Goal: Task Accomplishment & Management: Manage account settings

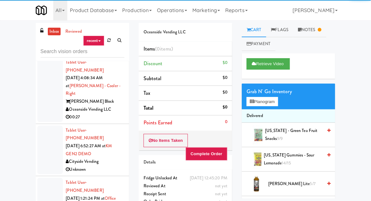
click at [39, 126] on div at bounding box center [49, 150] width 25 height 49
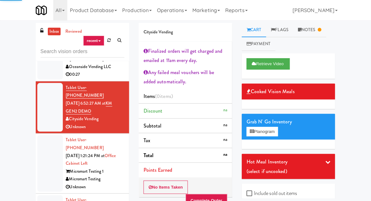
click at [44, 135] on div at bounding box center [49, 163] width 25 height 57
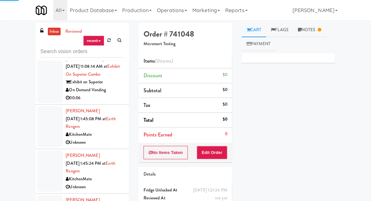
scroll to position [717, 0]
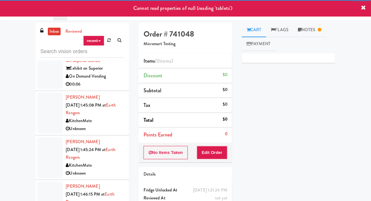
click at [38, 182] on div at bounding box center [49, 202] width 25 height 41
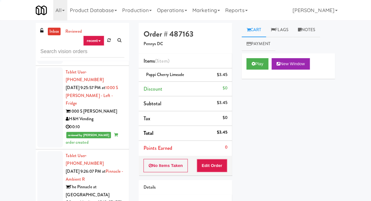
scroll to position [1444, 0]
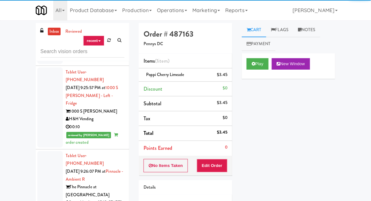
click at [108, 41] on icon at bounding box center [109, 40] width 4 height 4
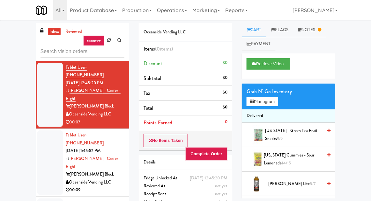
click at [8, 47] on div "inbox reviewed recent all unclear take inventory issue suspicious failed recent…" at bounding box center [185, 140] width 371 height 234
click at [47, 136] on div at bounding box center [49, 163] width 25 height 65
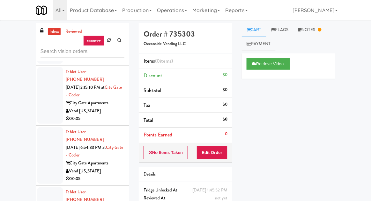
scroll to position [501, 0]
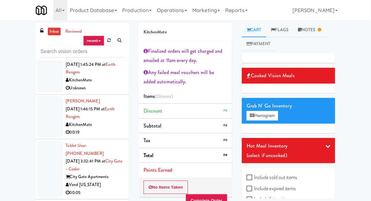
scroll to position [803, 0]
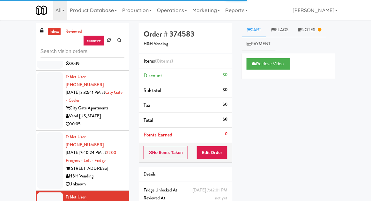
scroll to position [872, 0]
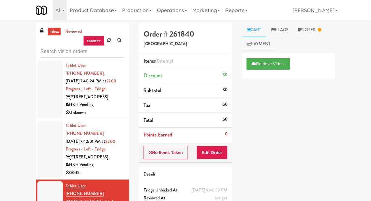
scroll to position [943, 0]
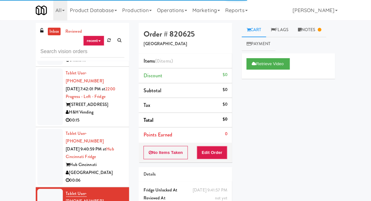
scroll to position [995, 0]
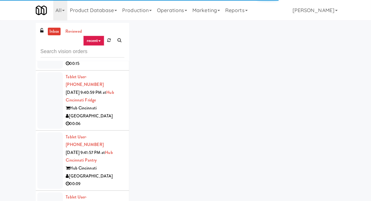
scroll to position [1059, 0]
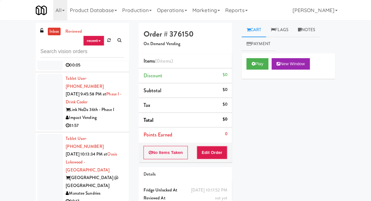
scroll to position [1230, 0]
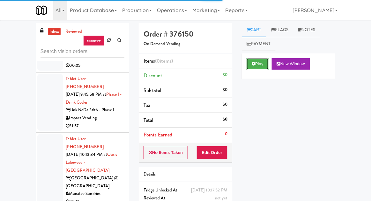
click at [258, 65] on button "Play" at bounding box center [257, 63] width 22 height 11
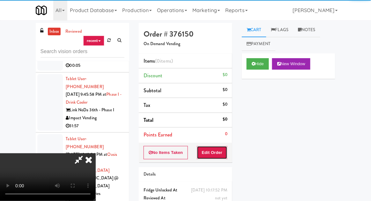
click at [226, 147] on button "Edit Order" at bounding box center [212, 152] width 31 height 13
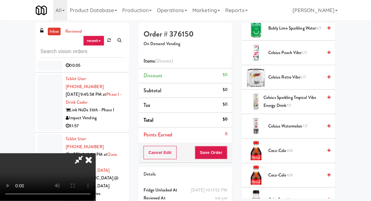
scroll to position [254, 0]
click at [288, 141] on li "Coca-Cola 4/8" at bounding box center [287, 151] width 93 height 25
click at [290, 148] on span "4/8" at bounding box center [289, 151] width 6 height 6
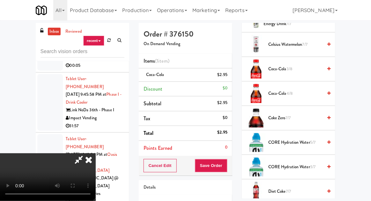
scroll to position [336, 0]
click at [301, 114] on span "Coke Zero 7/7" at bounding box center [295, 118] width 54 height 8
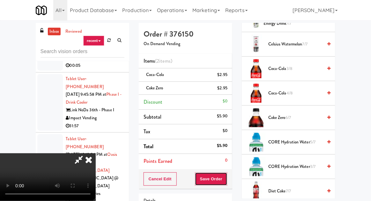
click at [226, 173] on button "Save Order" at bounding box center [211, 179] width 32 height 13
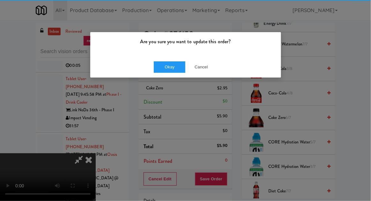
click at [227, 173] on div "Are you sure you want to update this order? Okay Cancel" at bounding box center [185, 100] width 371 height 201
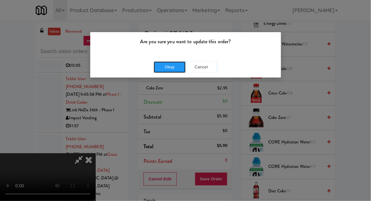
click at [160, 71] on button "Okay" at bounding box center [170, 66] width 32 height 11
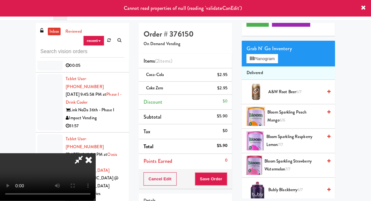
scroll to position [0, 0]
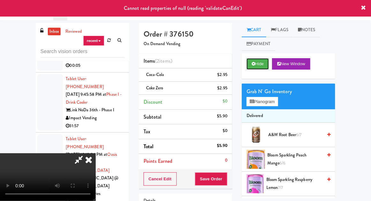
click at [258, 65] on button "Hide" at bounding box center [257, 63] width 22 height 11
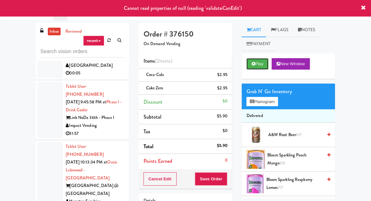
scroll to position [1221, 0]
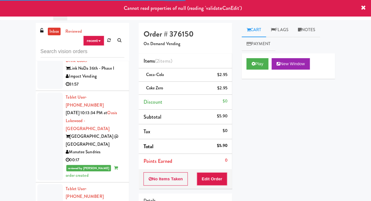
scroll to position [1275, 0]
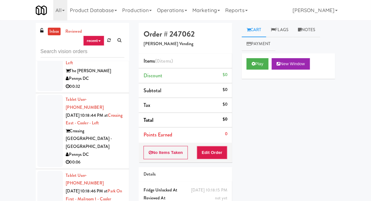
scroll to position [25, 0]
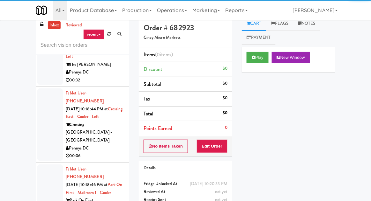
scroll to position [11, 0]
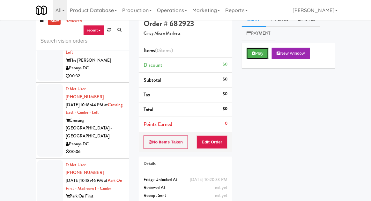
click at [257, 53] on button "Play" at bounding box center [257, 53] width 22 height 11
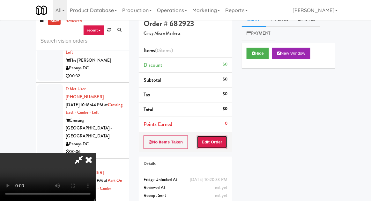
click at [216, 136] on button "Edit Order" at bounding box center [212, 142] width 31 height 13
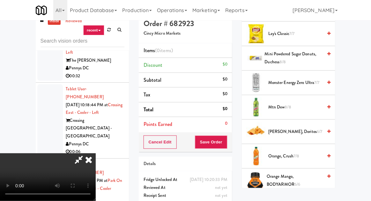
scroll to position [465, 0]
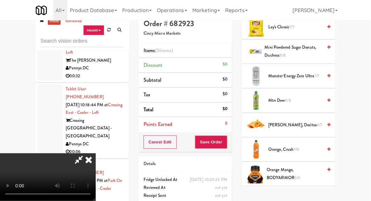
click at [286, 147] on span "Orange, Crush 7/8" at bounding box center [295, 150] width 54 height 8
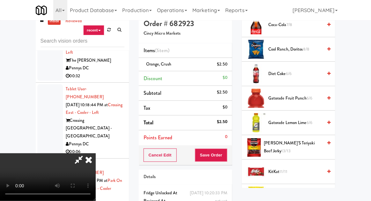
scroll to position [293, 0]
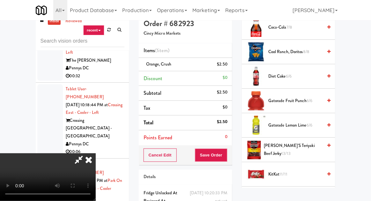
click at [299, 100] on span "Gatorade Fruit Punch 6/6" at bounding box center [295, 101] width 54 height 8
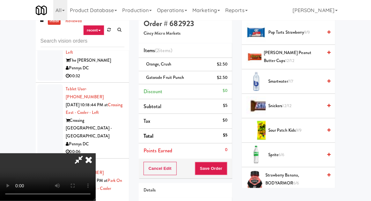
scroll to position [669, 0]
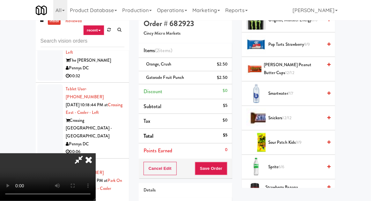
click at [311, 66] on span "[PERSON_NAME] Peanut Butter Cups 12/12" at bounding box center [293, 69] width 59 height 16
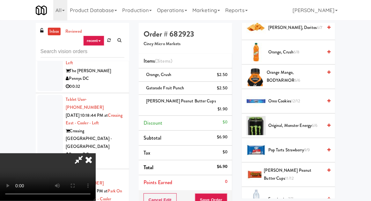
scroll to position [575, 0]
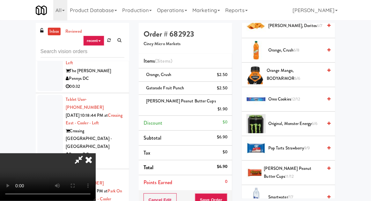
click at [302, 96] on span "Oreo Cookies 12/12" at bounding box center [295, 100] width 54 height 8
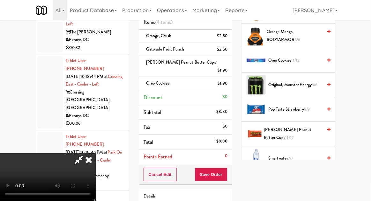
scroll to position [55, 0]
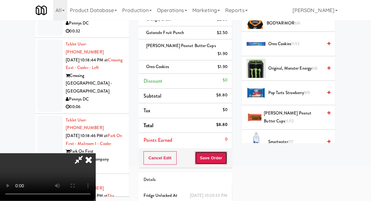
click at [222, 152] on button "Save Order" at bounding box center [211, 158] width 32 height 13
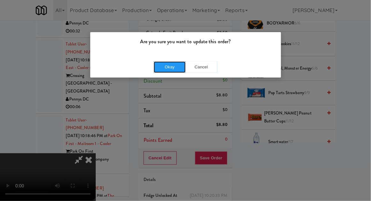
click at [162, 68] on button "Okay" at bounding box center [170, 66] width 32 height 11
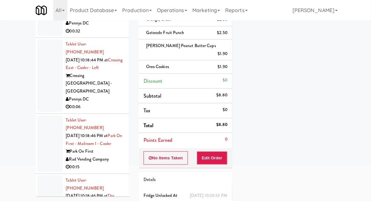
scroll to position [1757, 0]
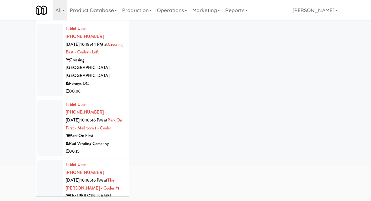
scroll to position [25, 0]
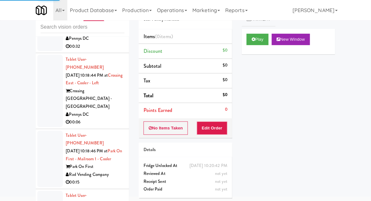
click at [253, 35] on button "Play" at bounding box center [257, 39] width 22 height 11
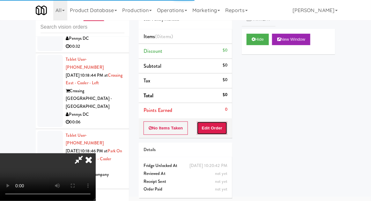
click at [214, 129] on button "Edit Order" at bounding box center [212, 128] width 31 height 13
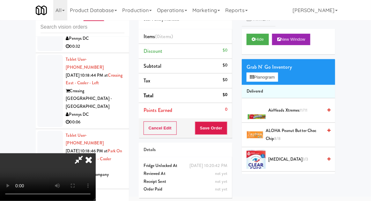
scroll to position [0, 0]
click at [368, 13] on nav "Toggle navigation All 901 Smrt Mrkt [URL][DOMAIN_NAME] 9518002 [GEOGRAPHIC_DATA…" at bounding box center [185, 10] width 371 height 20
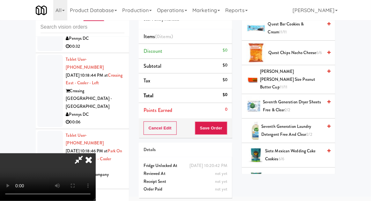
scroll to position [652, 0]
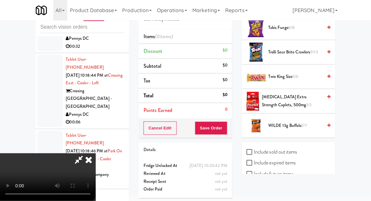
click at [291, 73] on span "Twix King Size 5/6" at bounding box center [295, 77] width 54 height 8
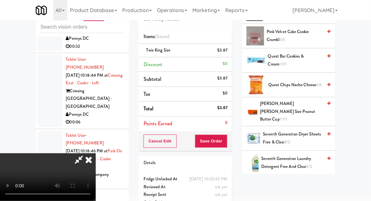
scroll to position [369, 0]
click at [315, 111] on span "[PERSON_NAME] [PERSON_NAME] Size Peanut Butter Cup 11/11" at bounding box center [291, 112] width 62 height 24
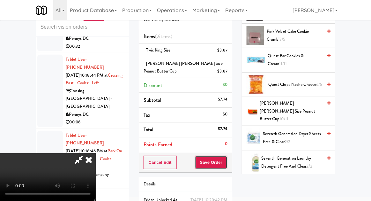
click at [226, 163] on button "Save Order" at bounding box center [211, 162] width 32 height 13
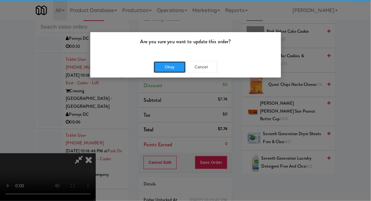
click at [177, 66] on button "Okay" at bounding box center [170, 66] width 32 height 11
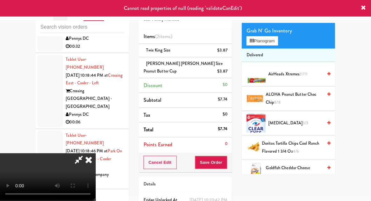
scroll to position [0, 0]
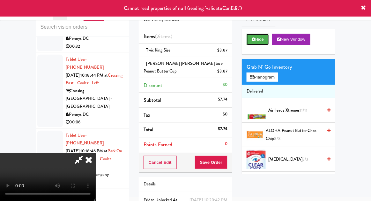
click at [257, 44] on button "Hide" at bounding box center [257, 39] width 22 height 11
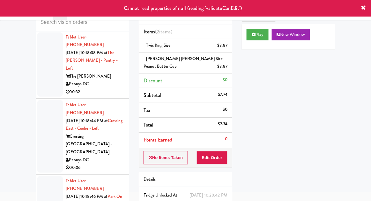
scroll to position [1708, 0]
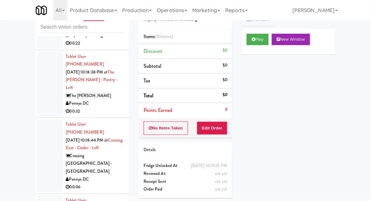
scroll to position [1680, 0]
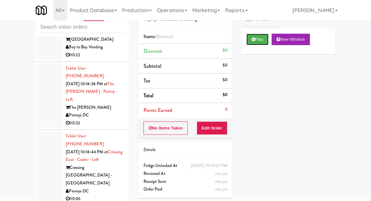
click at [257, 42] on button "Play" at bounding box center [257, 39] width 22 height 11
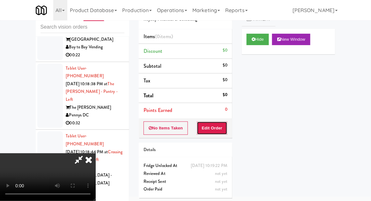
click at [216, 128] on button "Edit Order" at bounding box center [212, 128] width 31 height 13
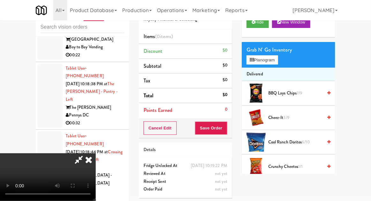
scroll to position [18, 0]
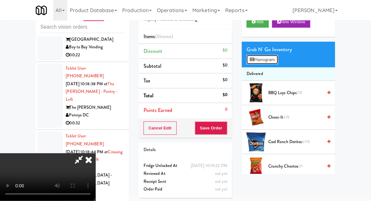
click at [265, 63] on button "Planogram" at bounding box center [261, 60] width 31 height 10
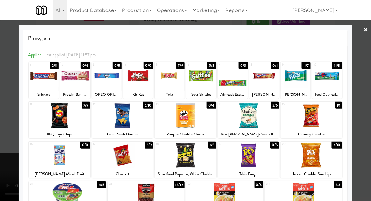
click at [238, 82] on div at bounding box center [233, 76] width 30 height 25
click at [8, 155] on div at bounding box center [185, 100] width 371 height 201
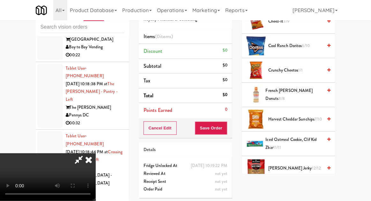
scroll to position [358, 0]
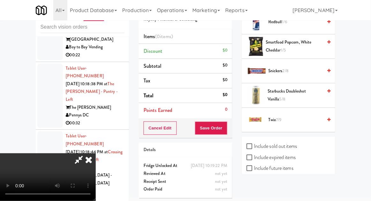
click at [293, 142] on label "Include sold out items" at bounding box center [271, 147] width 50 height 10
click at [254, 144] on input "Include sold out items" at bounding box center [249, 146] width 7 height 5
checkbox input "true"
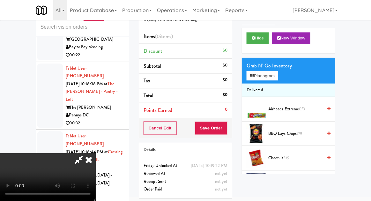
scroll to position [0, 0]
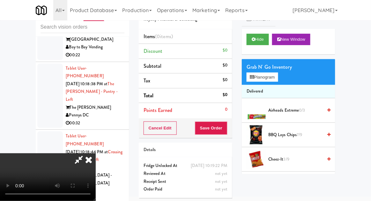
click at [310, 111] on span "Airheads Extreme 0/3" at bounding box center [295, 111] width 54 height 8
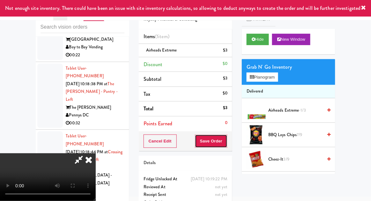
click at [226, 142] on button "Save Order" at bounding box center [211, 141] width 32 height 13
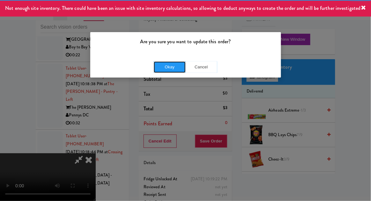
click at [173, 61] on button "Okay" at bounding box center [170, 66] width 32 height 11
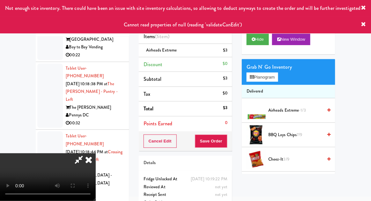
click at [32, 95] on div "inbox reviewed recent all unclear take inventory issue suspicious failed recent…" at bounding box center [82, 115] width 103 height 234
click at [96, 154] on icon at bounding box center [89, 160] width 14 height 13
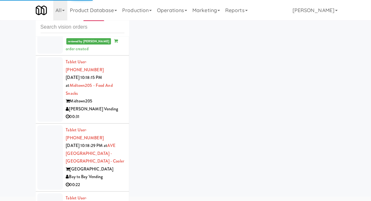
scroll to position [1539, 0]
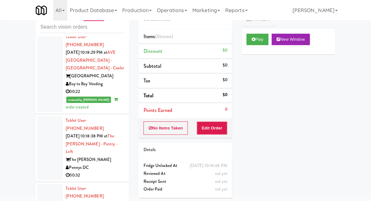
scroll to position [1661, 0]
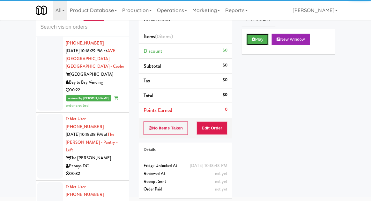
click at [259, 39] on button "Play" at bounding box center [257, 39] width 22 height 11
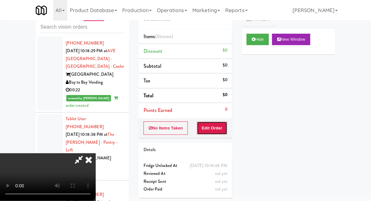
click at [226, 130] on button "Edit Order" at bounding box center [212, 128] width 31 height 13
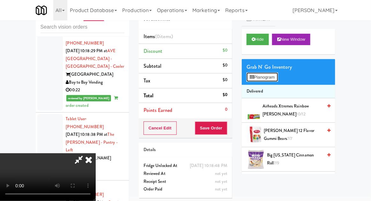
click at [269, 81] on button "Planogram" at bounding box center [261, 78] width 31 height 10
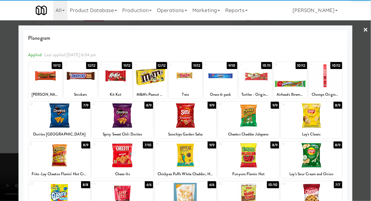
click at [30, 76] on div at bounding box center [45, 76] width 33 height 25
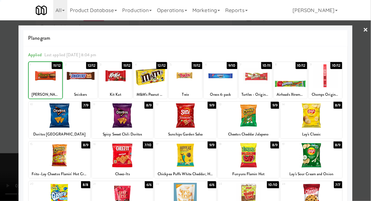
click at [8, 159] on div at bounding box center [185, 100] width 371 height 201
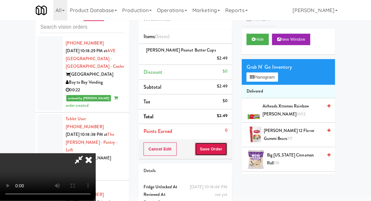
click at [225, 143] on button "Save Order" at bounding box center [211, 149] width 32 height 13
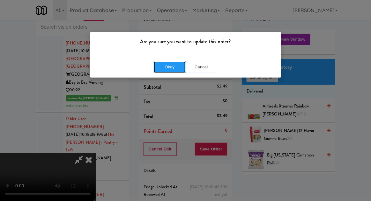
click at [177, 68] on button "Okay" at bounding box center [170, 66] width 32 height 11
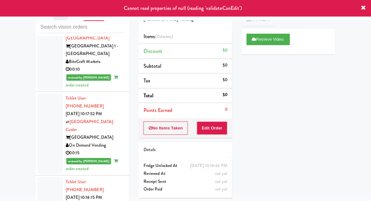
scroll to position [1430, 0]
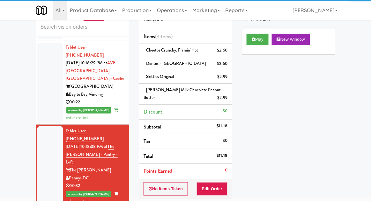
scroll to position [1653, 0]
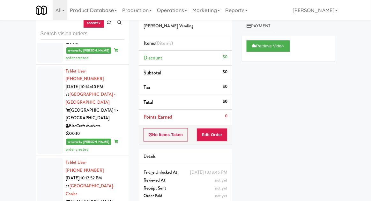
scroll to position [17, 0]
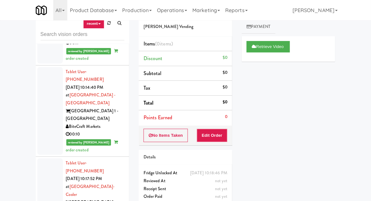
click at [111, 26] on link at bounding box center [109, 23] width 10 height 10
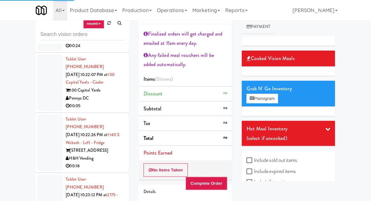
scroll to position [1872, 0]
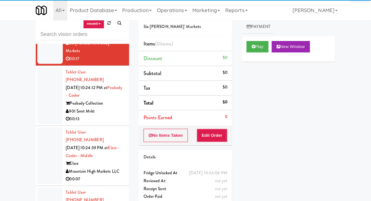
scroll to position [2456, 0]
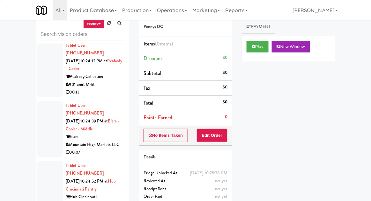
scroll to position [2383, 0]
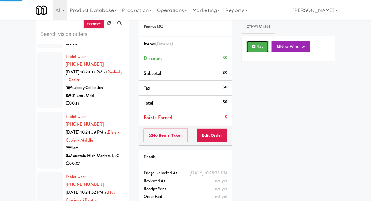
click at [256, 47] on button "Play" at bounding box center [257, 46] width 22 height 11
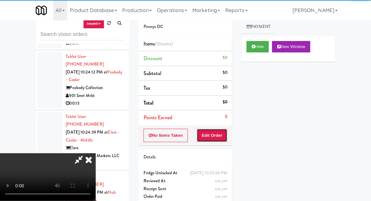
click at [214, 140] on button "Edit Order" at bounding box center [212, 135] width 31 height 13
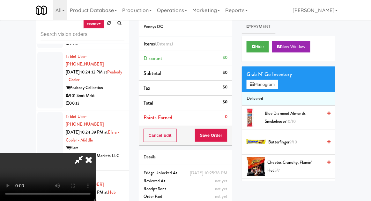
scroll to position [23, 0]
click at [370, 114] on div "inbox reviewed recent all unclear take inventory issue suspicious failed recent…" at bounding box center [185, 123] width 371 height 234
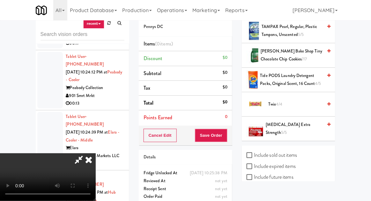
click at [286, 153] on label "Include sold out items" at bounding box center [271, 156] width 50 height 10
click at [254, 153] on input "Include sold out items" at bounding box center [249, 155] width 7 height 5
checkbox input "true"
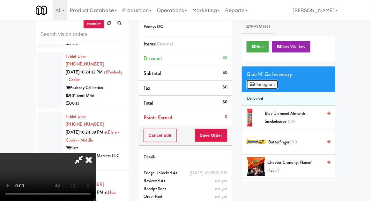
click at [266, 88] on button "Planogram" at bounding box center [261, 85] width 31 height 10
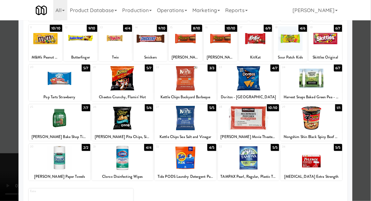
scroll to position [76, 0]
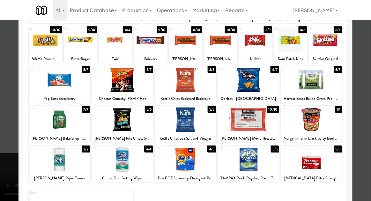
click at [362, 100] on div at bounding box center [185, 100] width 371 height 201
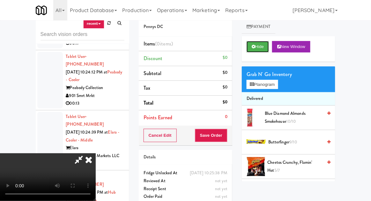
click at [263, 47] on button "Hide" at bounding box center [257, 46] width 22 height 11
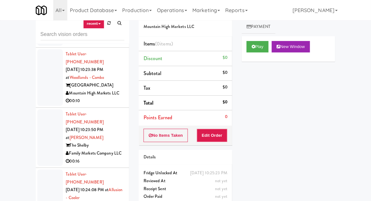
scroll to position [2189, 0]
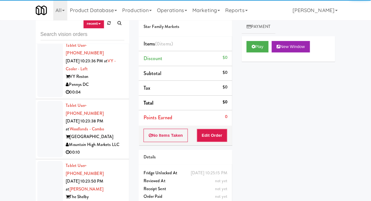
scroll to position [2136, 0]
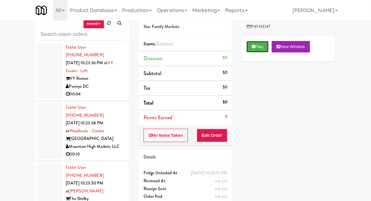
click at [263, 49] on button "Play" at bounding box center [257, 46] width 22 height 11
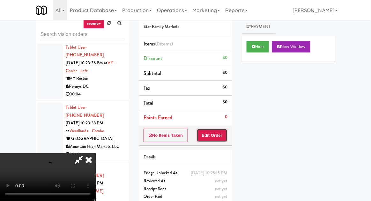
click at [215, 132] on button "Edit Order" at bounding box center [212, 135] width 31 height 13
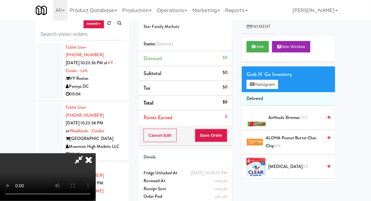
scroll to position [23, 0]
click at [370, 119] on div "inbox reviewed recent all unclear take inventory issue suspicious failed recent…" at bounding box center [185, 123] width 371 height 234
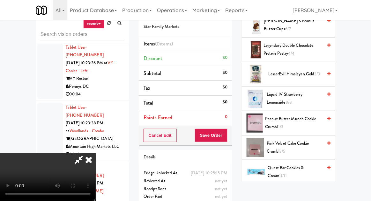
scroll to position [264, 0]
click at [295, 145] on span "Pink Velvet Cake Cookie Crumbl 3/5" at bounding box center [294, 148] width 56 height 16
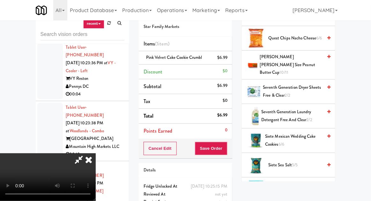
scroll to position [422, 0]
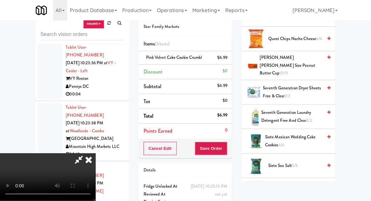
click at [321, 58] on span "[PERSON_NAME] [PERSON_NAME] Size Peanut Butter Cup 10/11" at bounding box center [291, 66] width 63 height 24
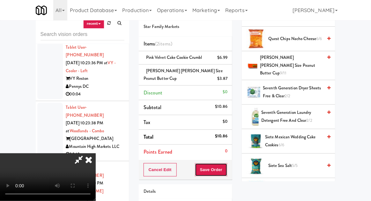
click at [226, 174] on button "Save Order" at bounding box center [211, 169] width 32 height 13
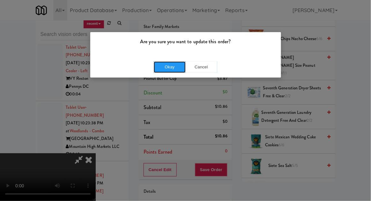
click at [171, 70] on button "Okay" at bounding box center [170, 66] width 32 height 11
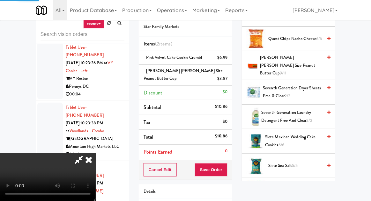
scroll to position [63, 0]
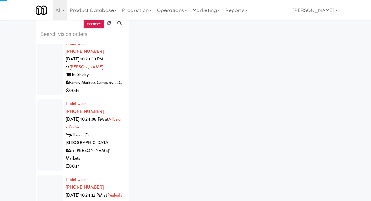
scroll to position [2269, 0]
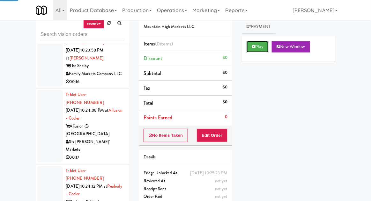
click at [256, 43] on button "Play" at bounding box center [257, 46] width 22 height 11
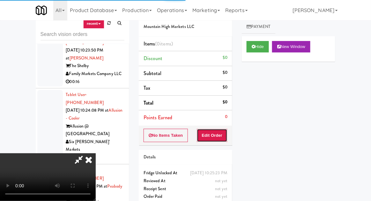
click at [220, 131] on button "Edit Order" at bounding box center [212, 135] width 31 height 13
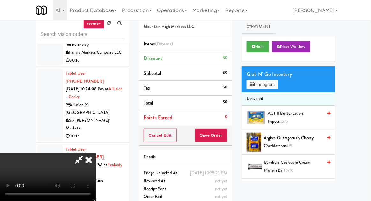
scroll to position [2, 0]
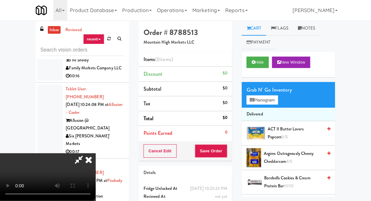
click at [293, 129] on span "ACT II Butter Lovers Popcorn 5/5" at bounding box center [294, 134] width 55 height 16
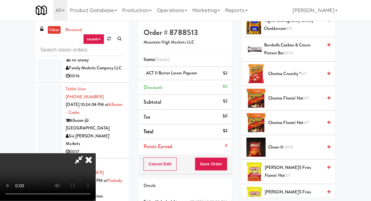
scroll to position [55, 0]
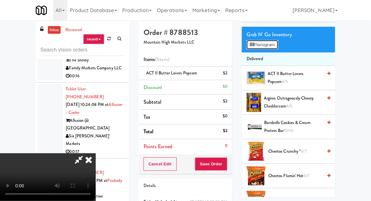
click at [277, 42] on button "Planogram" at bounding box center [261, 45] width 31 height 10
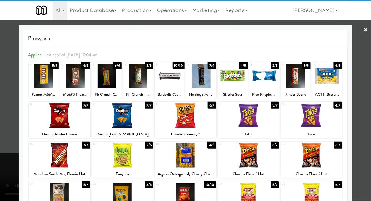
click at [70, 82] on div at bounding box center [75, 76] width 30 height 25
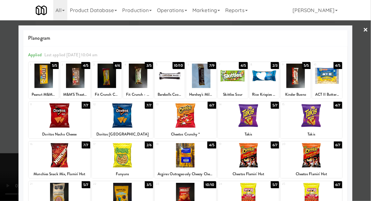
click at [14, 150] on div at bounding box center [185, 100] width 371 height 201
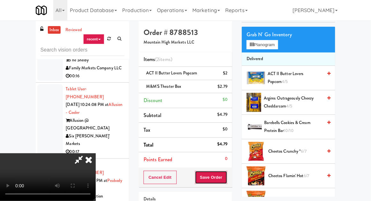
click at [226, 179] on button "Save Order" at bounding box center [211, 177] width 32 height 13
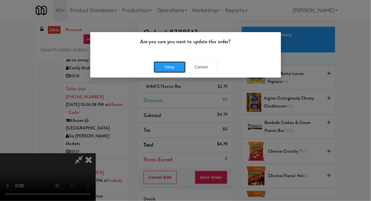
click at [167, 67] on button "Okay" at bounding box center [170, 66] width 32 height 11
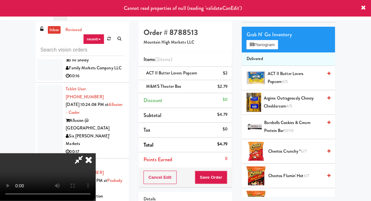
click at [228, 59] on li "Items (2 items )" at bounding box center [185, 59] width 93 height 15
click at [96, 154] on icon at bounding box center [89, 160] width 14 height 13
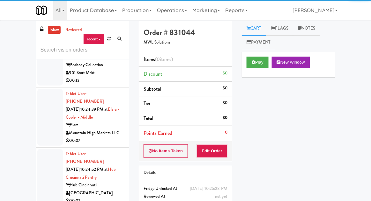
scroll to position [2422, 0]
click at [260, 63] on button "Play" at bounding box center [257, 62] width 22 height 11
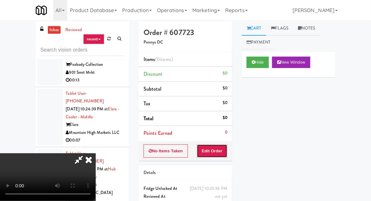
click at [226, 152] on button "Edit Order" at bounding box center [212, 151] width 31 height 13
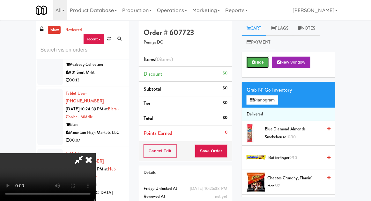
click at [257, 67] on button "Hide" at bounding box center [257, 62] width 22 height 11
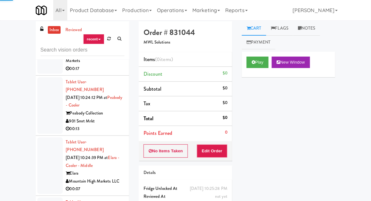
scroll to position [2369, 0]
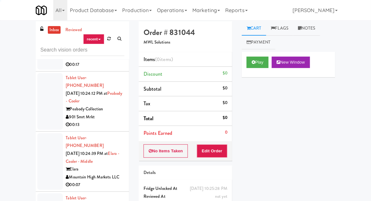
scroll to position [2378, 0]
click at [261, 57] on button "Play" at bounding box center [257, 62] width 22 height 11
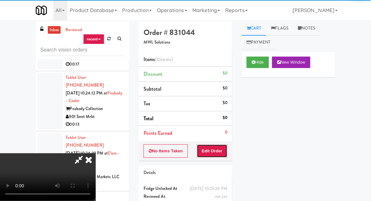
click at [219, 145] on button "Edit Order" at bounding box center [212, 151] width 31 height 13
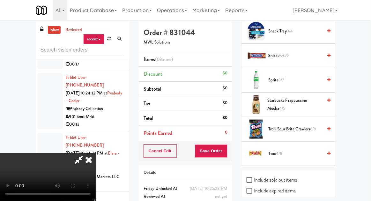
scroll to position [754, 0]
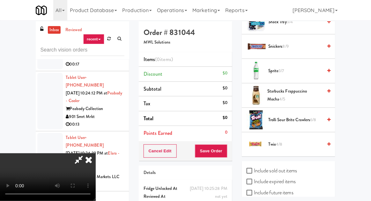
click at [304, 117] on span "Trolli Sour Brite Crawlers 6/8" at bounding box center [295, 120] width 54 height 8
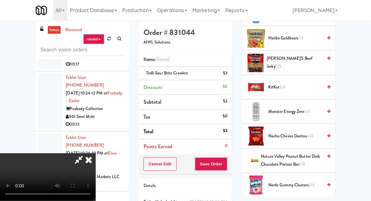
scroll to position [414, 0]
click at [303, 110] on span "Monster Energy Zero 4/5" at bounding box center [295, 112] width 54 height 8
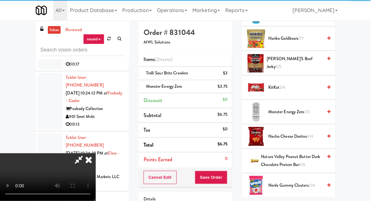
click at [233, 175] on div "Order # 831044 MWL Solutions Items (2 items ) Trolli Sour Brite Crawlers $3 Mon…" at bounding box center [185, 136] width 103 height 231
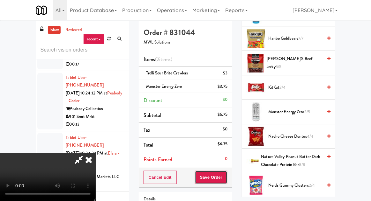
click at [225, 182] on button "Save Order" at bounding box center [211, 177] width 32 height 13
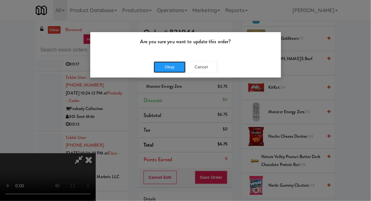
click at [176, 71] on button "Okay" at bounding box center [170, 66] width 32 height 11
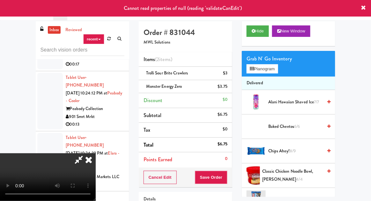
scroll to position [0, 0]
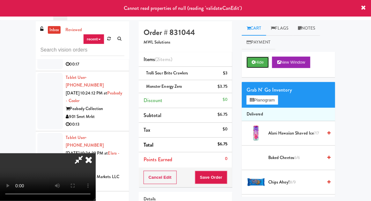
click at [262, 60] on button "Hide" at bounding box center [257, 62] width 22 height 11
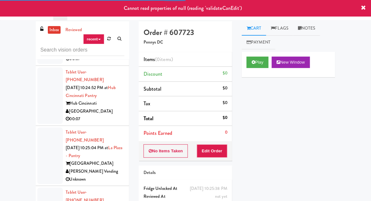
scroll to position [2519, 0]
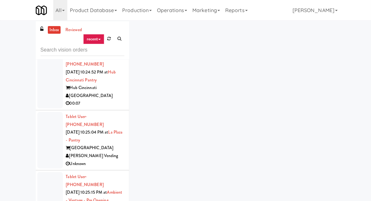
scroll to position [25, 0]
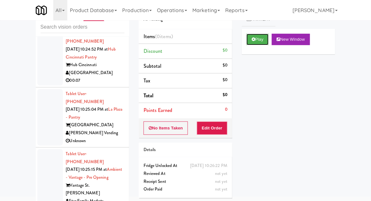
click at [263, 39] on button "Play" at bounding box center [257, 39] width 22 height 11
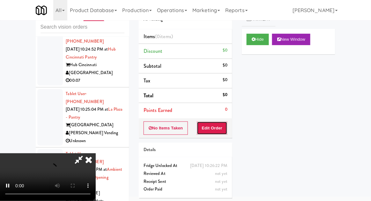
click at [221, 122] on button "Edit Order" at bounding box center [212, 128] width 31 height 13
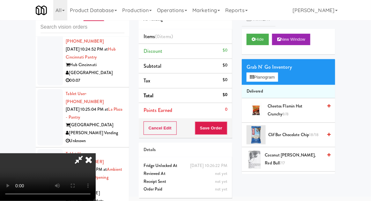
scroll to position [23, 0]
click at [269, 73] on button "Planogram" at bounding box center [261, 78] width 31 height 10
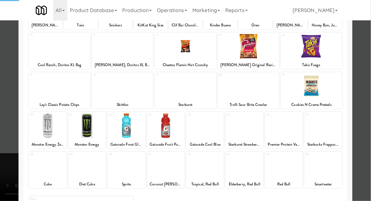
scroll to position [81, 0]
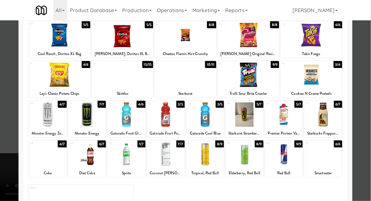
click at [254, 160] on div at bounding box center [244, 154] width 38 height 25
click at [369, 105] on div at bounding box center [185, 100] width 371 height 201
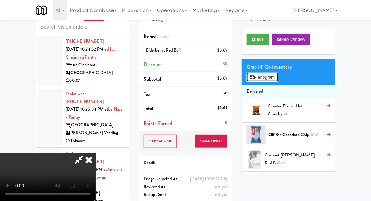
click at [273, 74] on button "Planogram" at bounding box center [261, 78] width 31 height 10
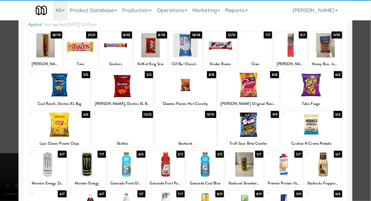
scroll to position [33, 0]
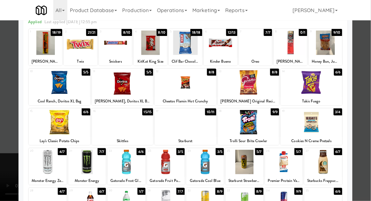
click at [205, 127] on div at bounding box center [185, 122] width 61 height 25
click at [10, 89] on div at bounding box center [185, 100] width 371 height 201
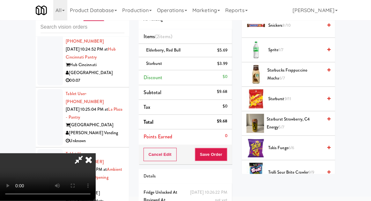
scroll to position [697, 0]
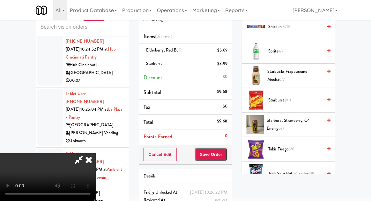
click at [227, 153] on button "Save Order" at bounding box center [211, 154] width 32 height 13
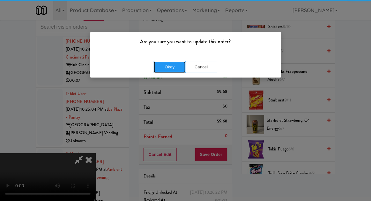
click at [173, 69] on button "Okay" at bounding box center [170, 66] width 32 height 11
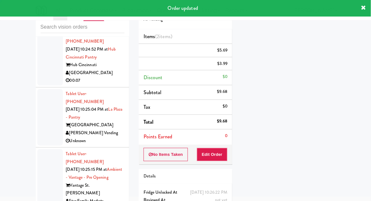
scroll to position [0, 0]
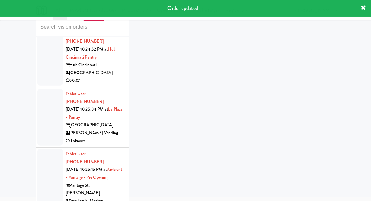
scroll to position [2535, 0]
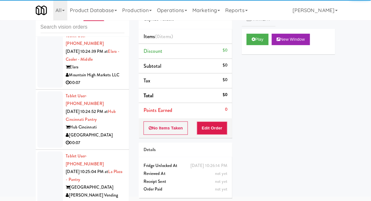
scroll to position [2458, 0]
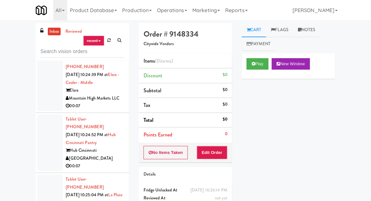
click at [105, 43] on link at bounding box center [109, 41] width 10 height 10
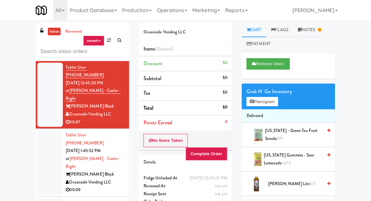
click at [38, 140] on div at bounding box center [49, 163] width 25 height 65
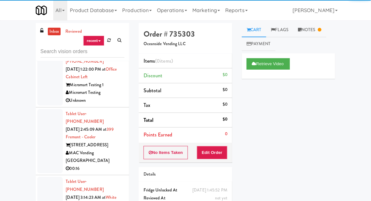
scroll to position [414, 0]
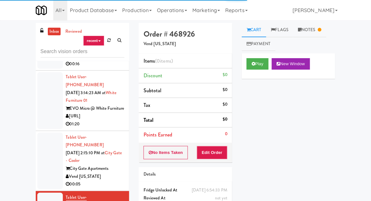
scroll to position [447, 0]
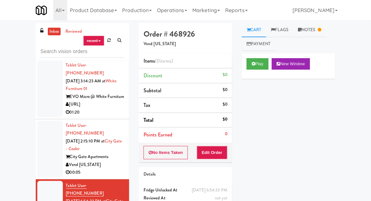
click at [321, 28] on icon at bounding box center [320, 30] width 4 height 4
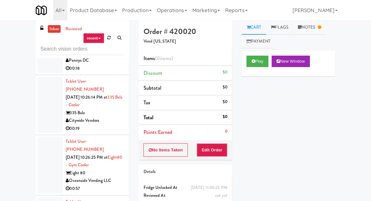
scroll to position [25, 0]
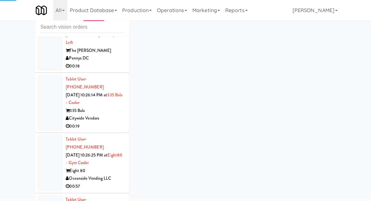
scroll to position [2411, 0]
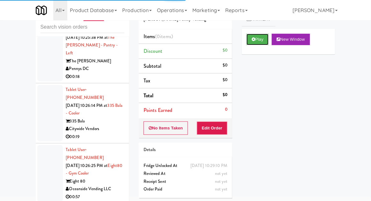
click at [260, 40] on button "Play" at bounding box center [257, 39] width 22 height 11
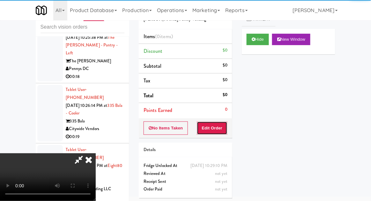
click at [215, 124] on button "Edit Order" at bounding box center [212, 128] width 31 height 13
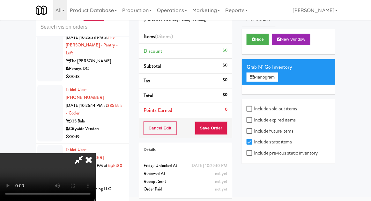
scroll to position [0, 0]
click at [263, 152] on label "Include previous static inventory" at bounding box center [281, 153] width 71 height 10
click at [254, 152] on input "Include previous static inventory" at bounding box center [249, 153] width 7 height 5
checkbox input "true"
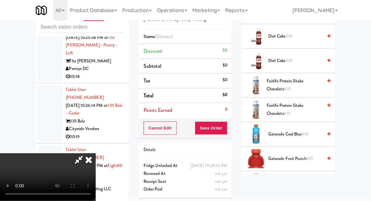
scroll to position [224, 0]
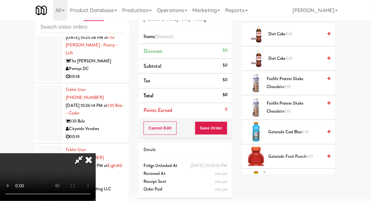
click at [283, 153] on span "Gatorade Fruit Punch 0/0" at bounding box center [295, 157] width 54 height 8
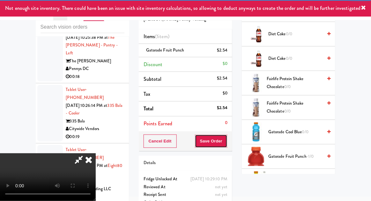
click at [223, 143] on button "Save Order" at bounding box center [211, 141] width 32 height 13
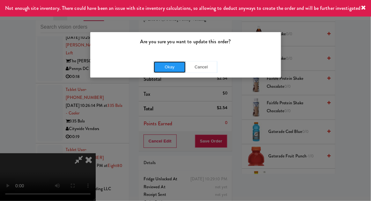
click at [178, 69] on button "Okay" at bounding box center [170, 66] width 32 height 11
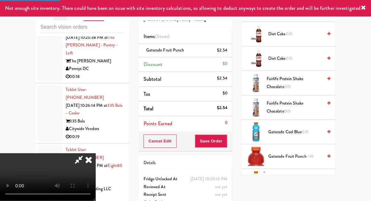
scroll to position [63, 0]
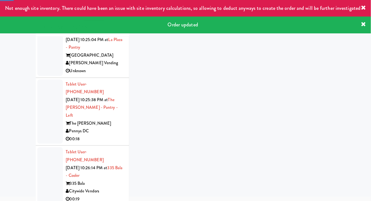
scroll to position [2344, 0]
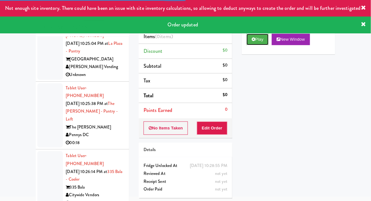
click at [262, 38] on button "Play" at bounding box center [257, 39] width 22 height 11
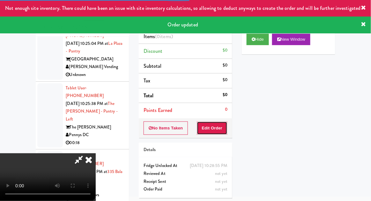
click at [216, 130] on button "Edit Order" at bounding box center [212, 128] width 31 height 13
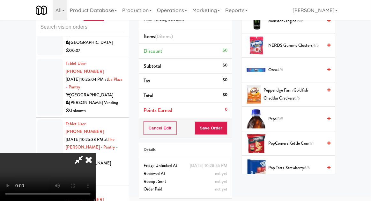
scroll to position [482, 0]
click at [311, 68] on span "Oreo 4/6" at bounding box center [295, 70] width 54 height 8
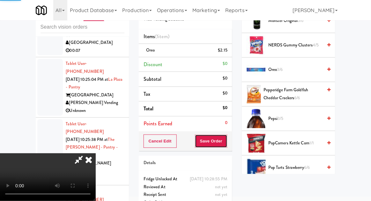
click at [226, 143] on button "Save Order" at bounding box center [211, 141] width 32 height 13
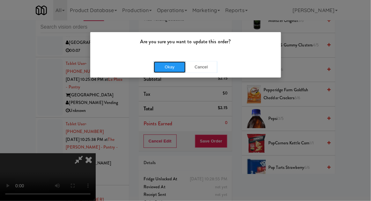
click at [176, 69] on button "Okay" at bounding box center [170, 66] width 32 height 11
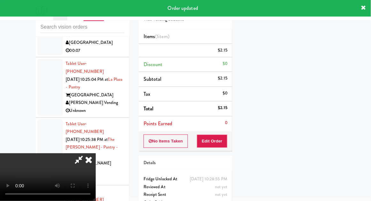
scroll to position [63, 0]
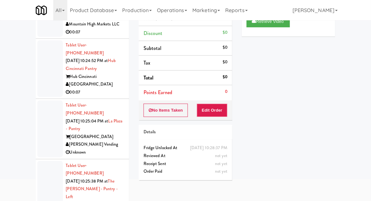
scroll to position [50, 0]
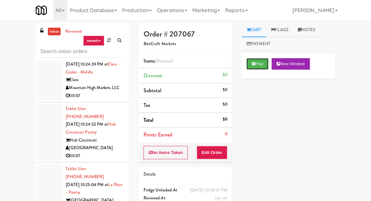
click at [256, 65] on button "Play" at bounding box center [257, 63] width 22 height 11
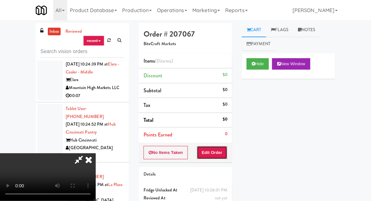
click at [215, 154] on button "Edit Order" at bounding box center [212, 152] width 31 height 13
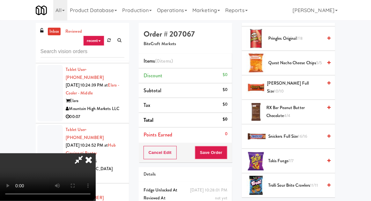
scroll to position [563, 0]
click at [315, 59] on span "Quest Nacho Cheese Chips 5/5" at bounding box center [295, 63] width 54 height 8
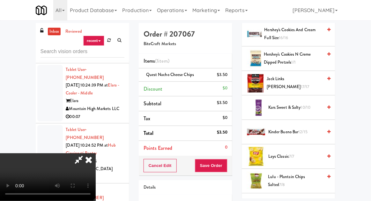
scroll to position [286, 0]
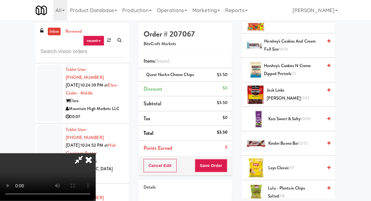
click at [294, 91] on span "Jack Links [PERSON_NAME] 17/17" at bounding box center [295, 95] width 56 height 16
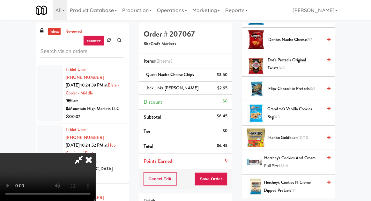
scroll to position [162, 0]
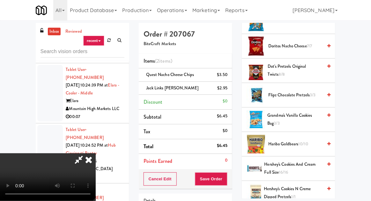
click at [293, 91] on span "Flipz Chocolate Pretzels 3/3" at bounding box center [295, 95] width 54 height 8
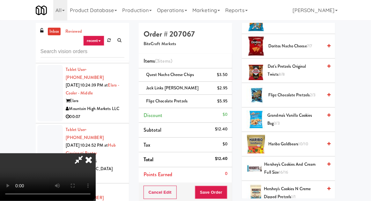
scroll to position [23, 0]
click at [231, 188] on div "Cancel Edit Save Order" at bounding box center [185, 193] width 93 height 20
click at [227, 186] on button "Save Order" at bounding box center [211, 192] width 32 height 13
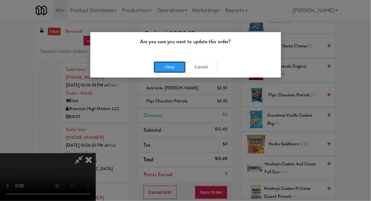
click at [178, 66] on button "Okay" at bounding box center [170, 66] width 32 height 11
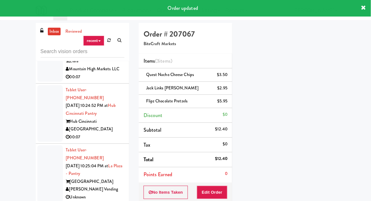
scroll to position [2246, 0]
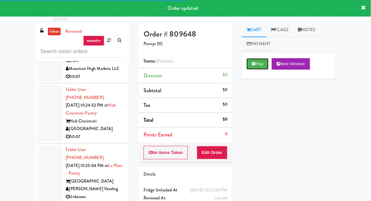
click at [260, 64] on button "Play" at bounding box center [257, 63] width 22 height 11
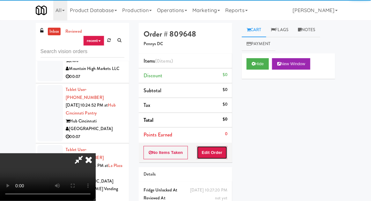
click at [225, 147] on button "Edit Order" at bounding box center [212, 152] width 31 height 13
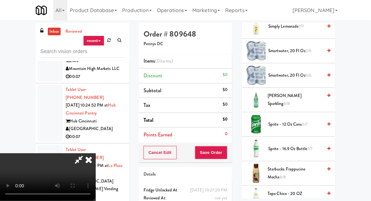
click at [307, 72] on span "6/6" at bounding box center [308, 75] width 6 height 6
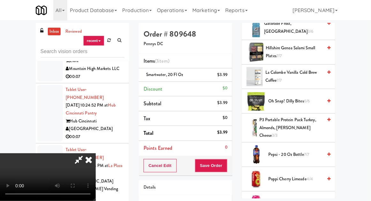
scroll to position [524, 0]
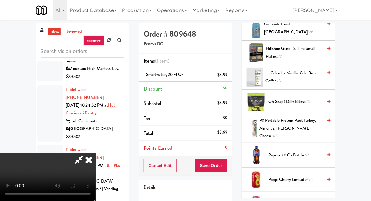
click at [294, 99] on span "Oh Snap! Dilly Bites 6/6" at bounding box center [295, 102] width 54 height 8
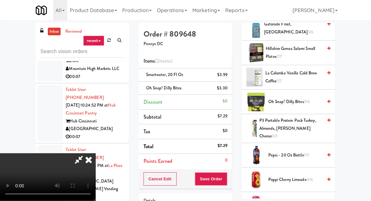
click at [287, 102] on span "Oh Snap! Dilly Bites 5/6" at bounding box center [295, 102] width 54 height 8
click at [227, 179] on button "Save Order" at bounding box center [211, 179] width 32 height 13
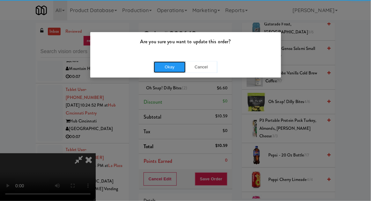
click at [171, 65] on button "Okay" at bounding box center [170, 66] width 32 height 11
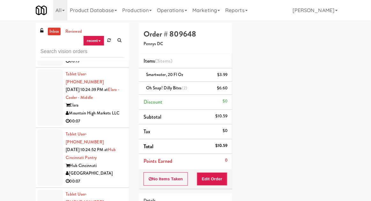
scroll to position [2203, 0]
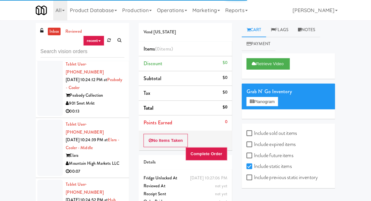
scroll to position [2156, 0]
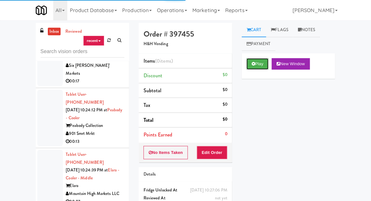
click at [257, 60] on button "Play" at bounding box center [257, 63] width 22 height 11
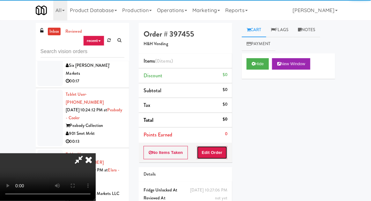
click at [212, 150] on button "Edit Order" at bounding box center [212, 152] width 31 height 13
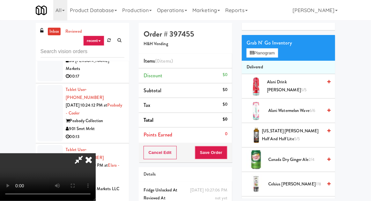
scroll to position [49, 0]
click at [282, 134] on span "[US_STATE] [PERSON_NAME] Half and Half Lite 5/5" at bounding box center [292, 135] width 61 height 16
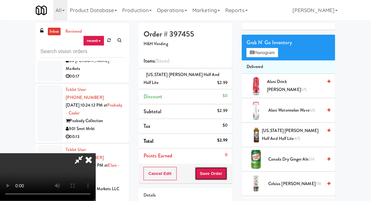
click at [226, 172] on button "Save Order" at bounding box center [211, 173] width 32 height 13
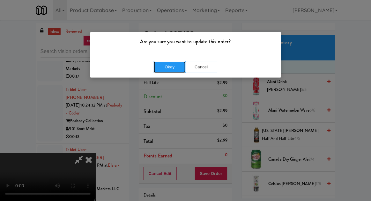
click at [169, 67] on button "Okay" at bounding box center [170, 66] width 32 height 11
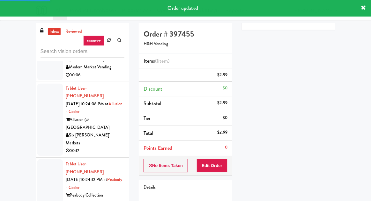
scroll to position [2049, 0]
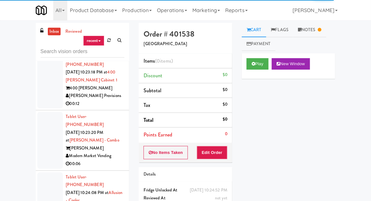
scroll to position [1961, 0]
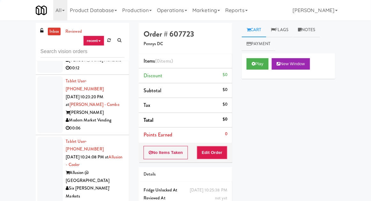
scroll to position [1999, 0]
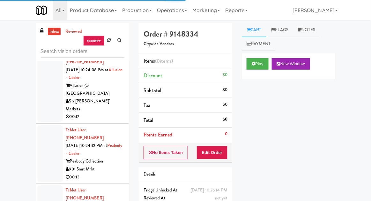
scroll to position [2091, 0]
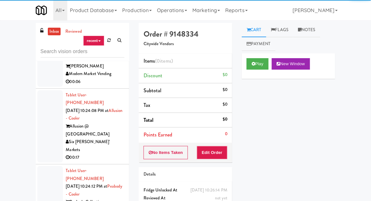
scroll to position [2032, 0]
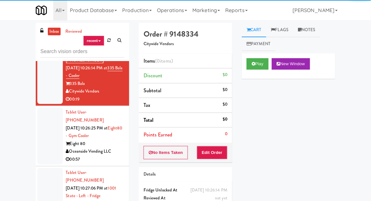
scroll to position [2519, 0]
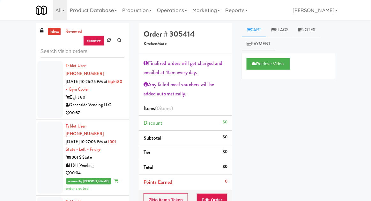
click at [108, 41] on icon at bounding box center [109, 40] width 4 height 4
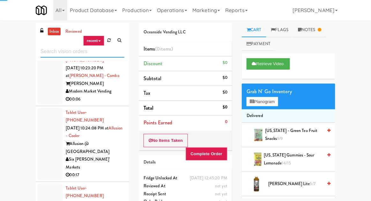
scroll to position [1872, 0]
